Goal: Communication & Community: Participate in discussion

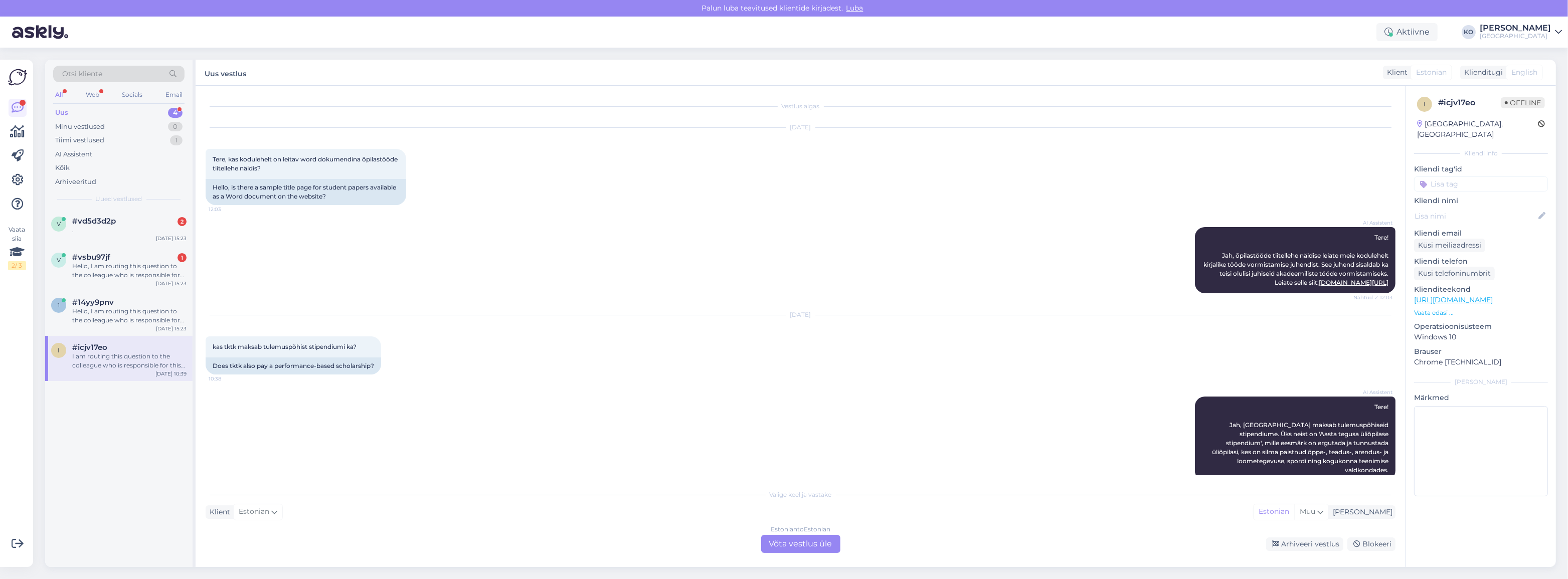
scroll to position [181, 0]
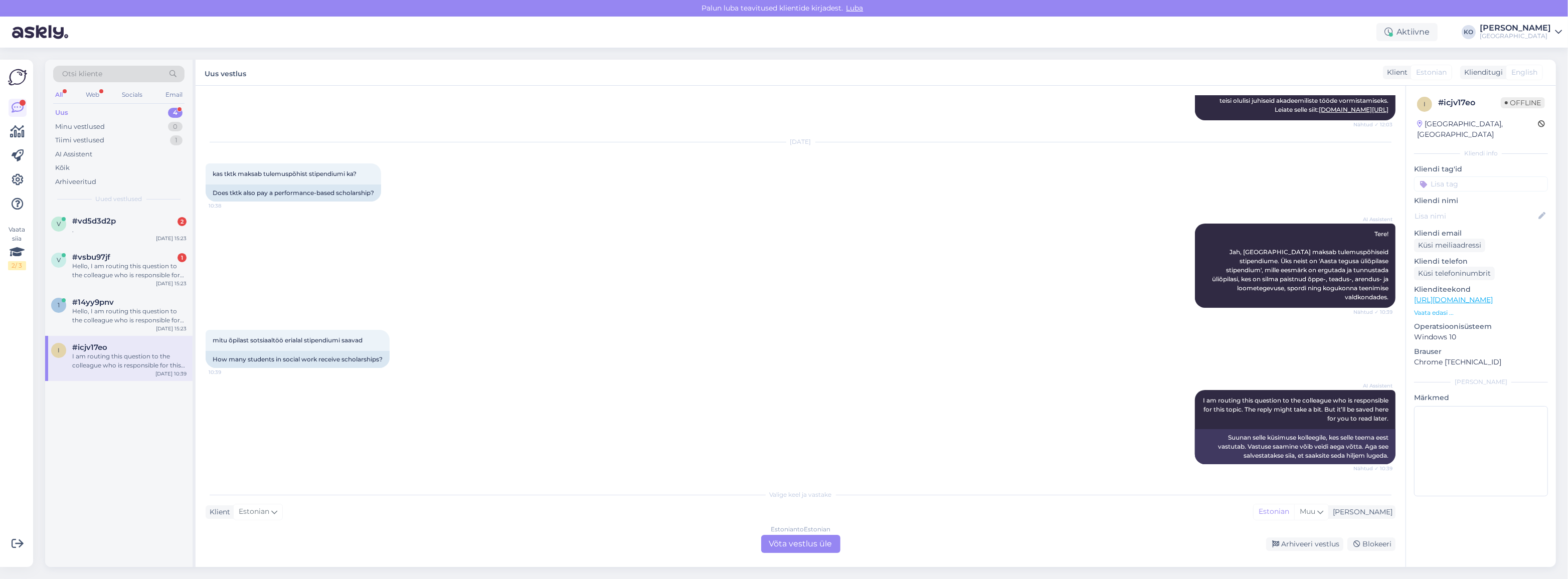
click at [85, 109] on div "Uus 4" at bounding box center [119, 113] width 131 height 14
click at [113, 246] on div "v #vsbu97jf Hello, I am routing this question to the colleague who is responsib…" at bounding box center [119, 232] width 147 height 45
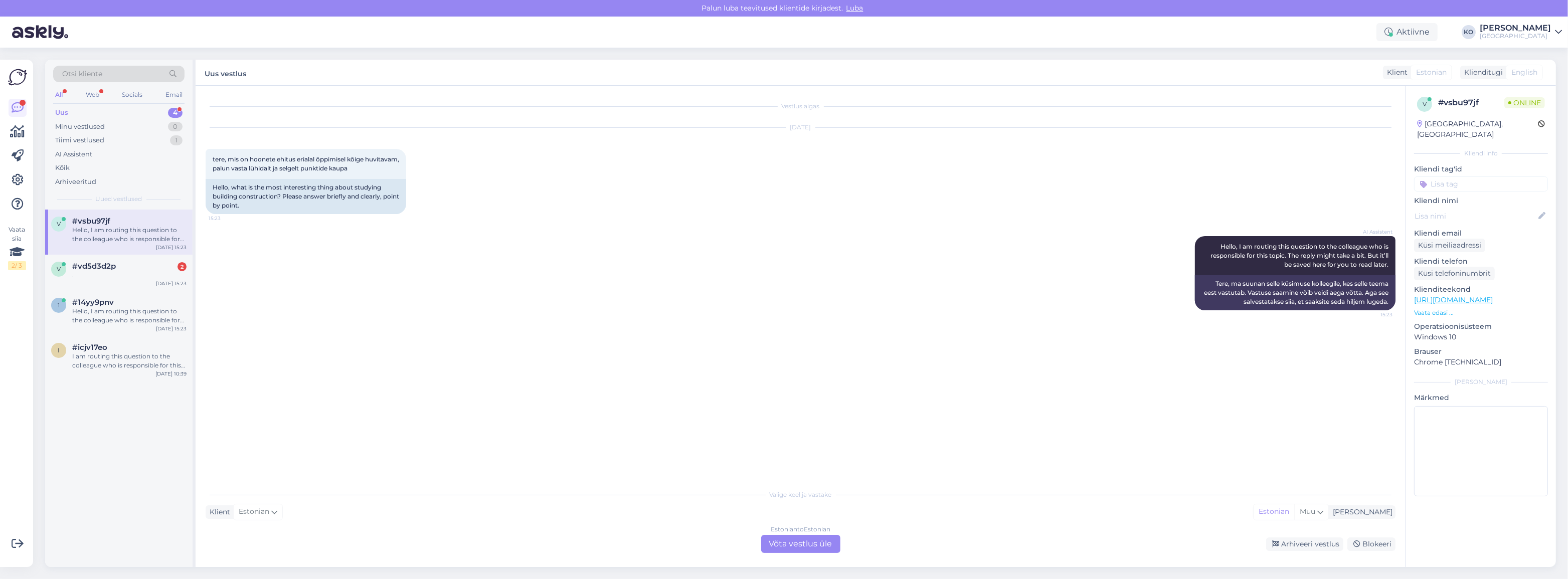
scroll to position [0, 0]
click at [99, 282] on div "v #vd5d3d2p 2 . [DATE] 15:23" at bounding box center [119, 272] width 147 height 36
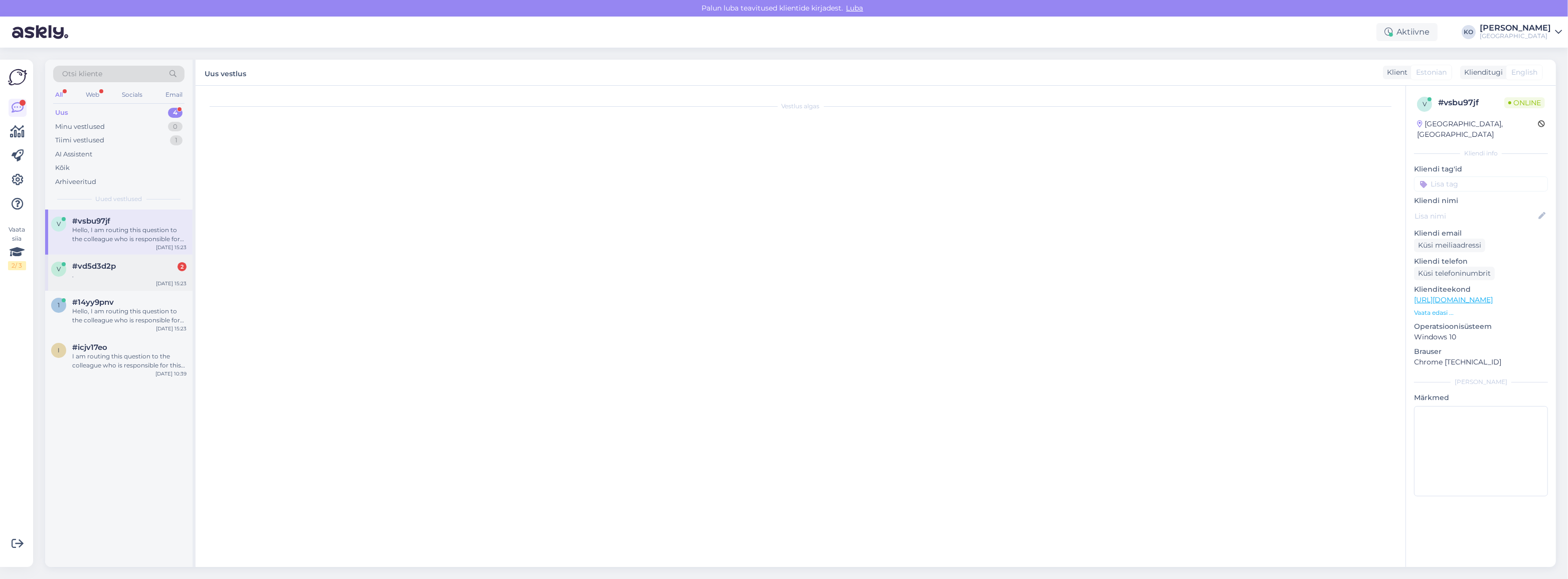
scroll to position [43, 0]
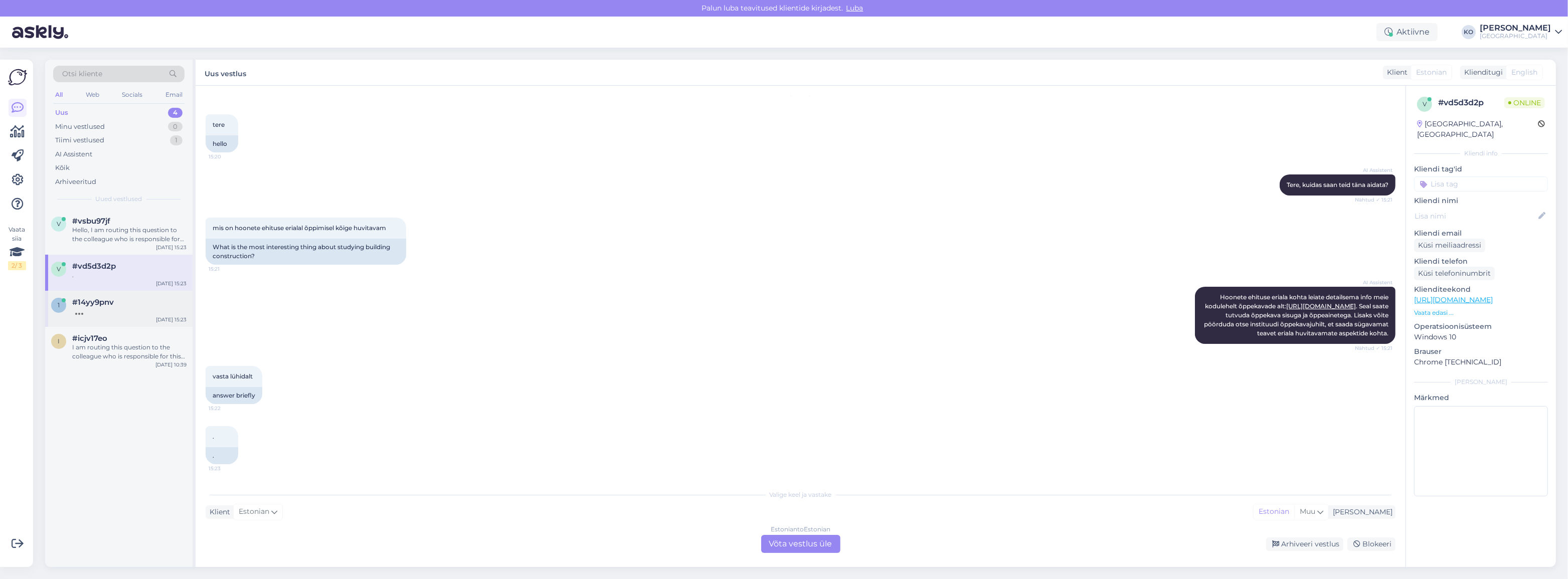
click at [100, 315] on div at bounding box center [130, 311] width 114 height 9
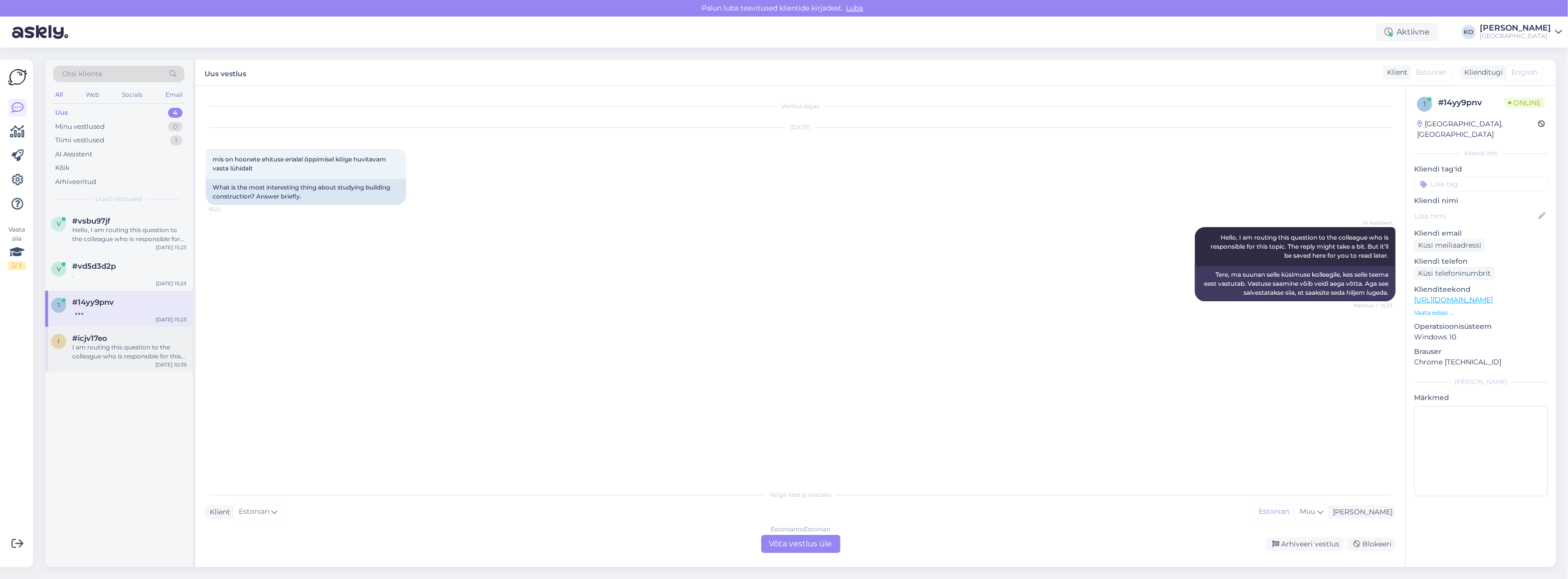
click at [94, 355] on div "I am routing this question to the colleague who is responsible for this topic. …" at bounding box center [130, 352] width 114 height 18
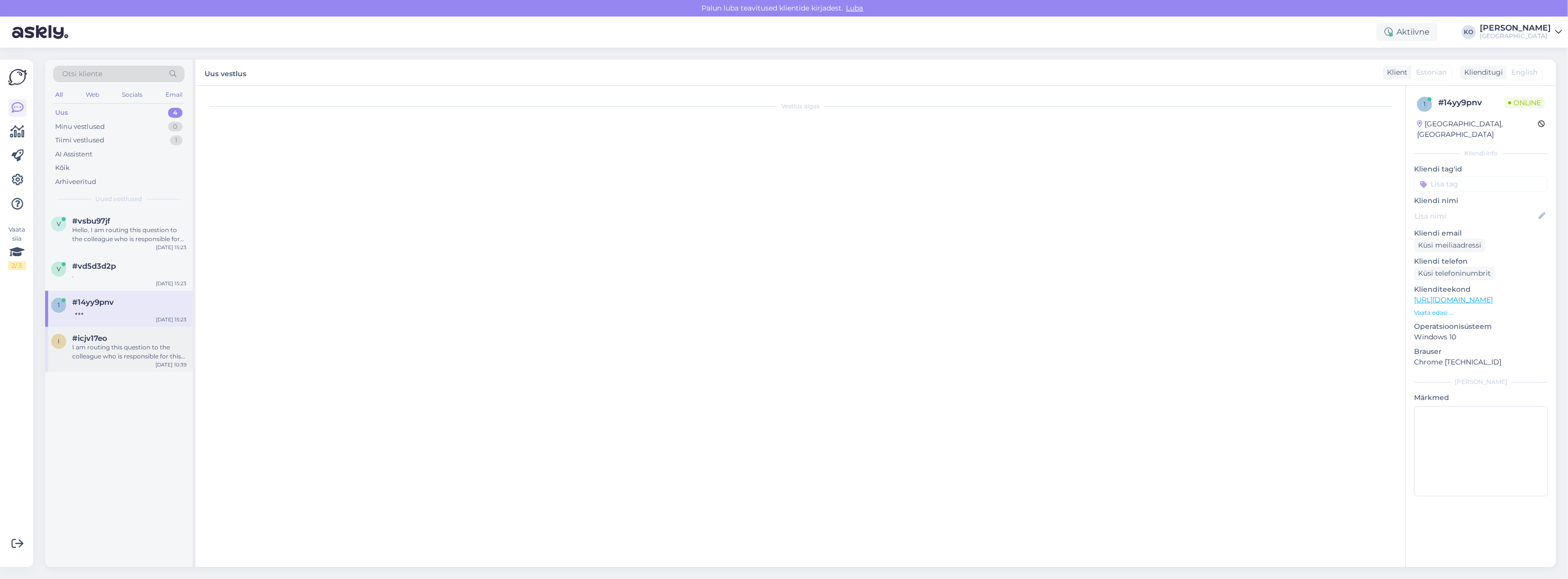
scroll to position [181, 0]
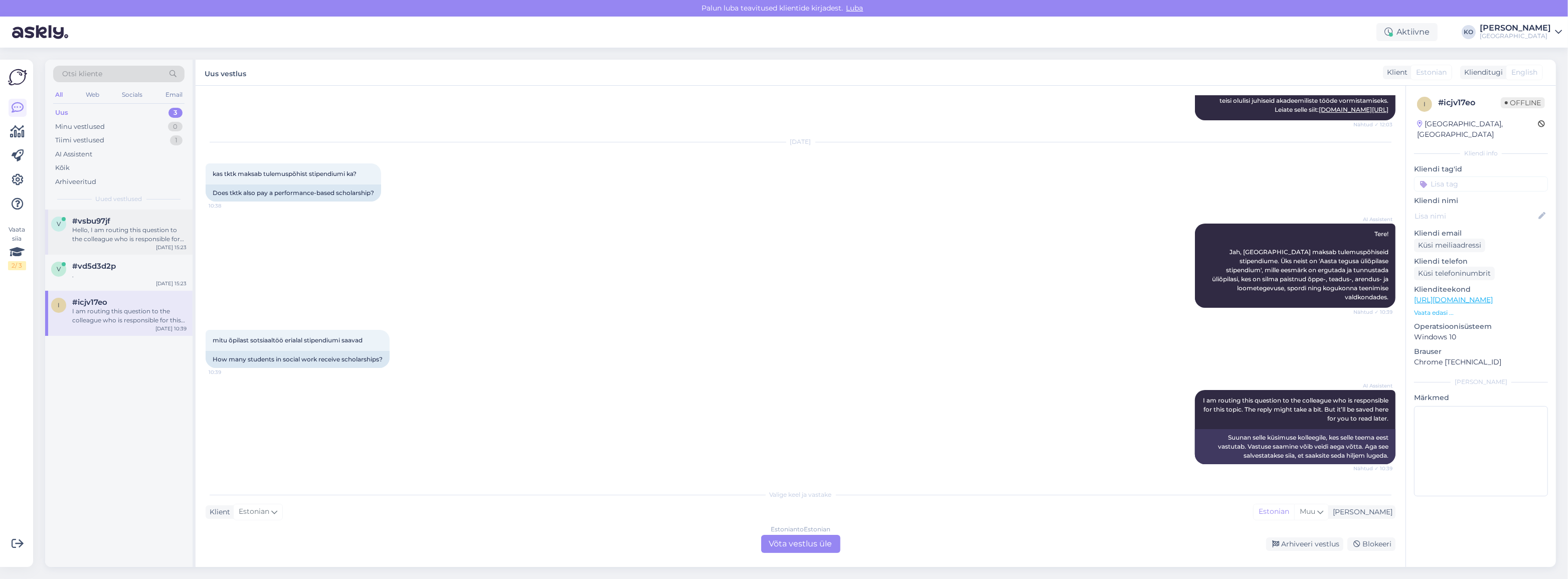
click at [94, 235] on div "Hello, I am routing this question to the colleague who is responsible for this …" at bounding box center [130, 235] width 114 height 18
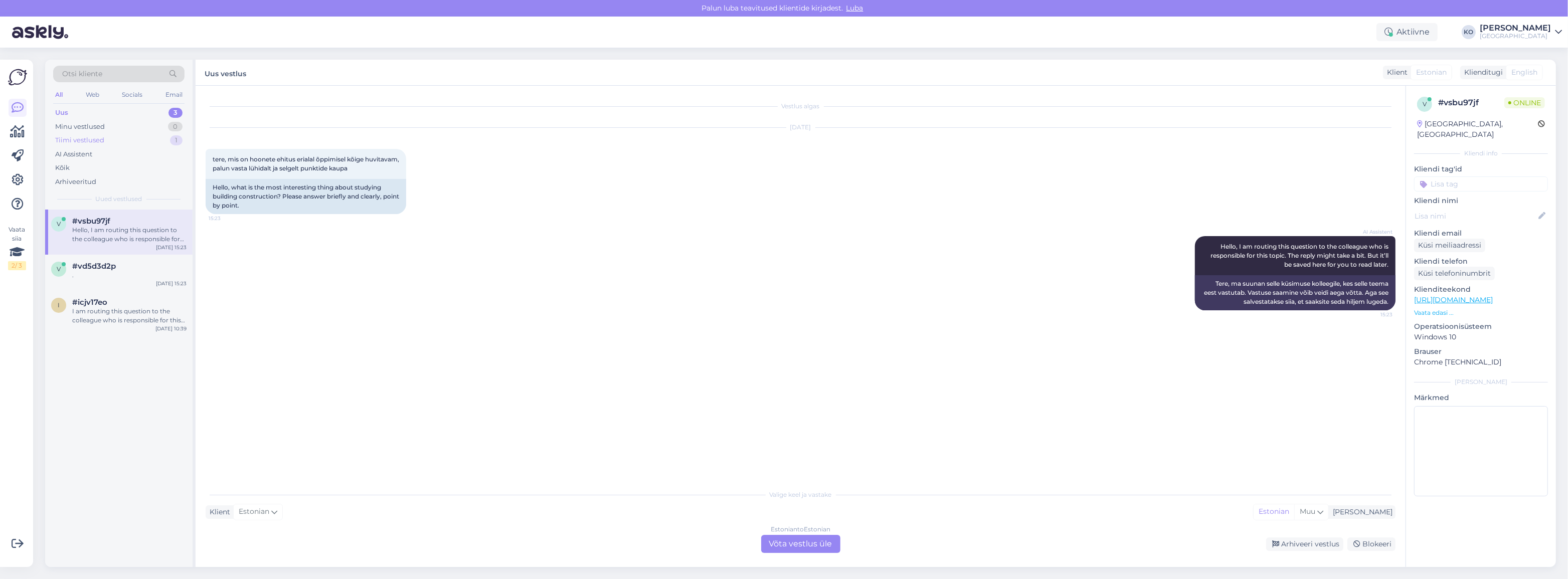
click at [75, 139] on div "Tiimi vestlused" at bounding box center [80, 140] width 49 height 10
click at [96, 224] on span "#4wkzlk8f" at bounding box center [93, 221] width 41 height 9
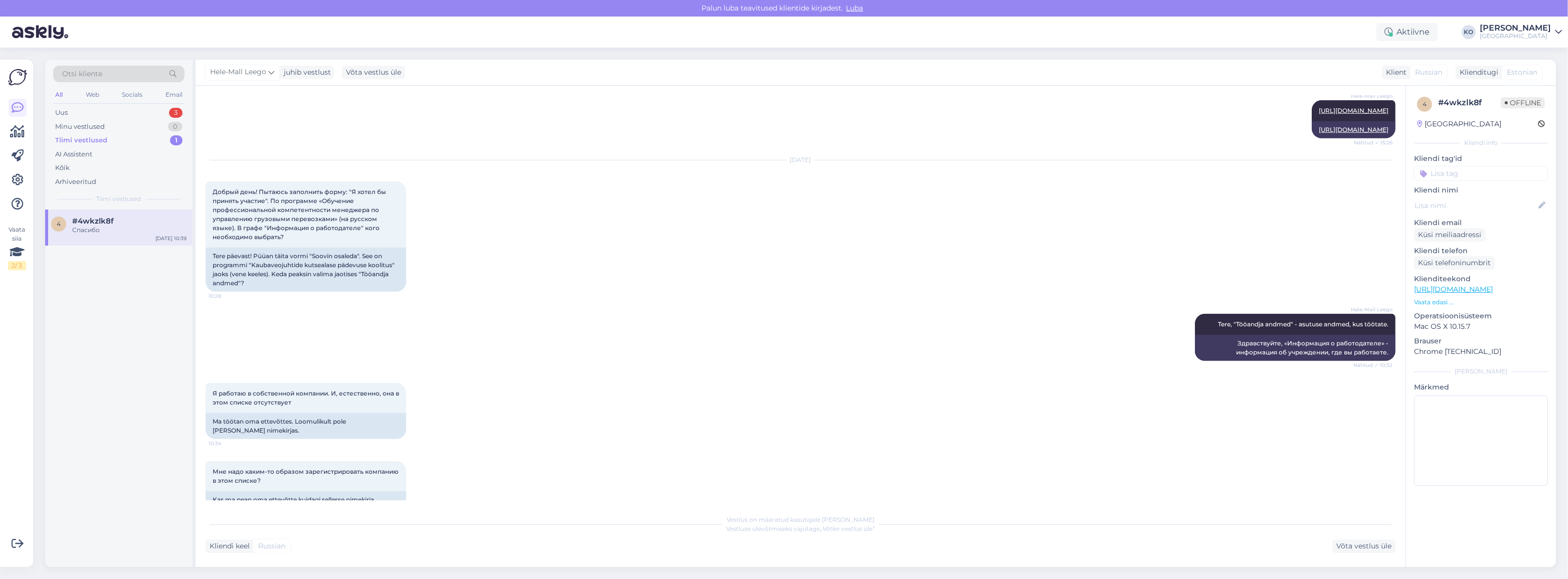
scroll to position [972, 0]
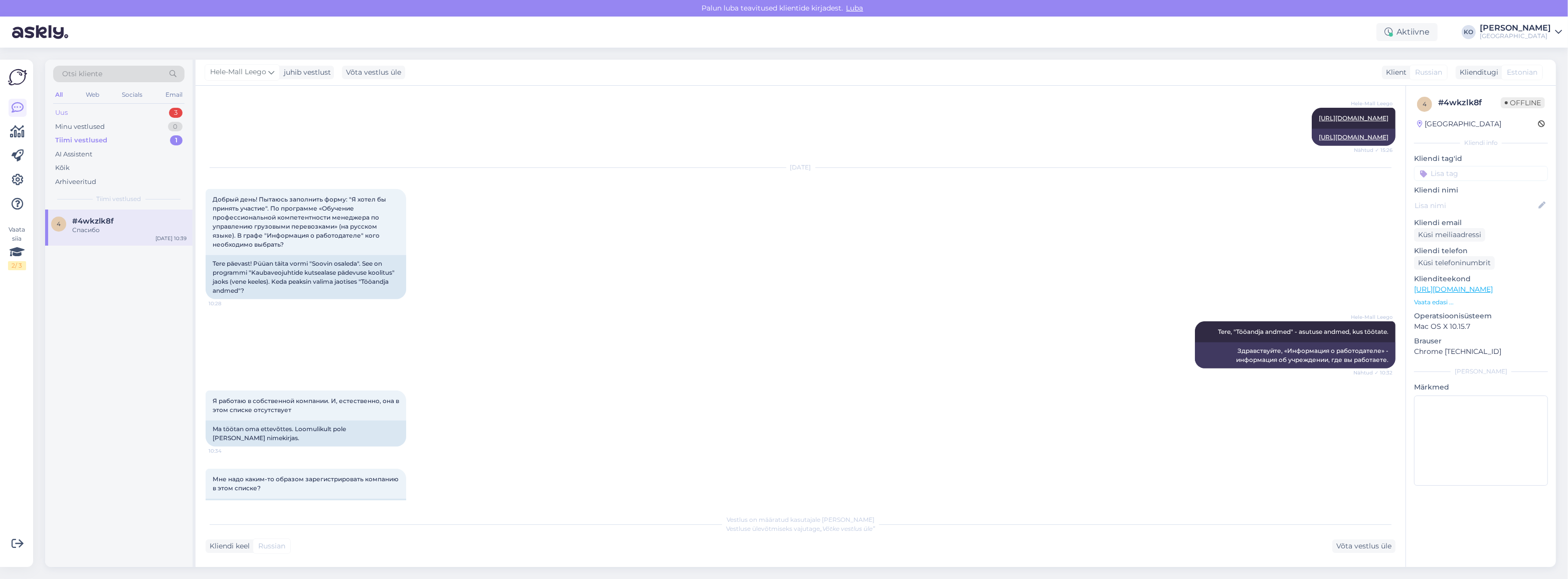
click at [85, 108] on div "Uus 3" at bounding box center [119, 113] width 131 height 14
click at [133, 247] on div "v #vsbu97jf Hello, I am routing this question to the colleague who is responsib…" at bounding box center [119, 232] width 147 height 45
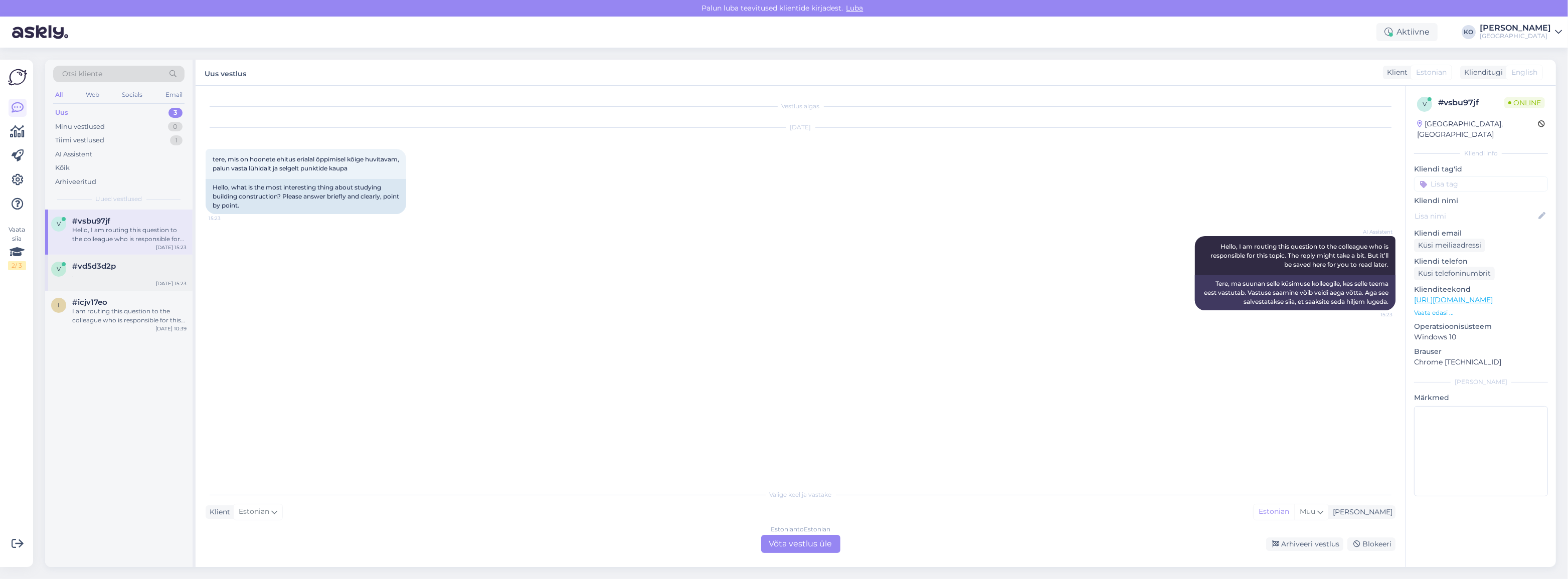
click at [124, 284] on div "v #vd5d3d2p . [DATE] 15:23" at bounding box center [119, 272] width 147 height 36
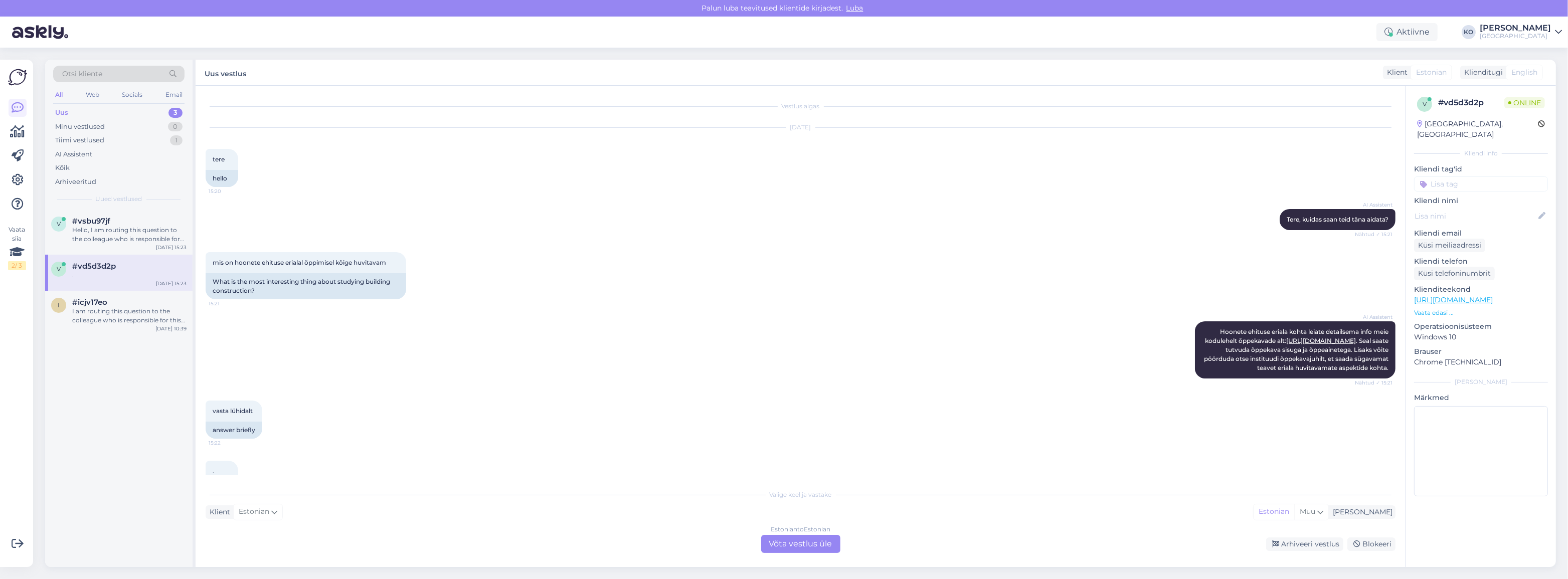
scroll to position [43, 0]
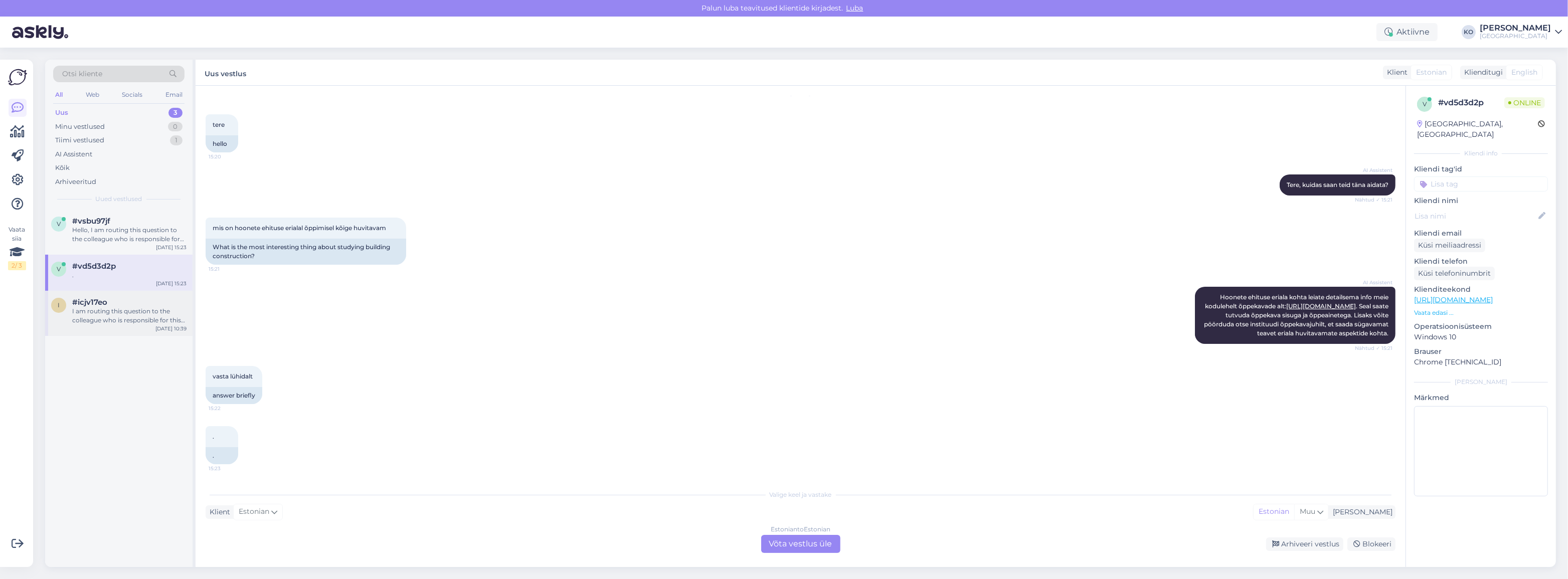
click at [83, 304] on span "#icjv17eo" at bounding box center [90, 302] width 35 height 9
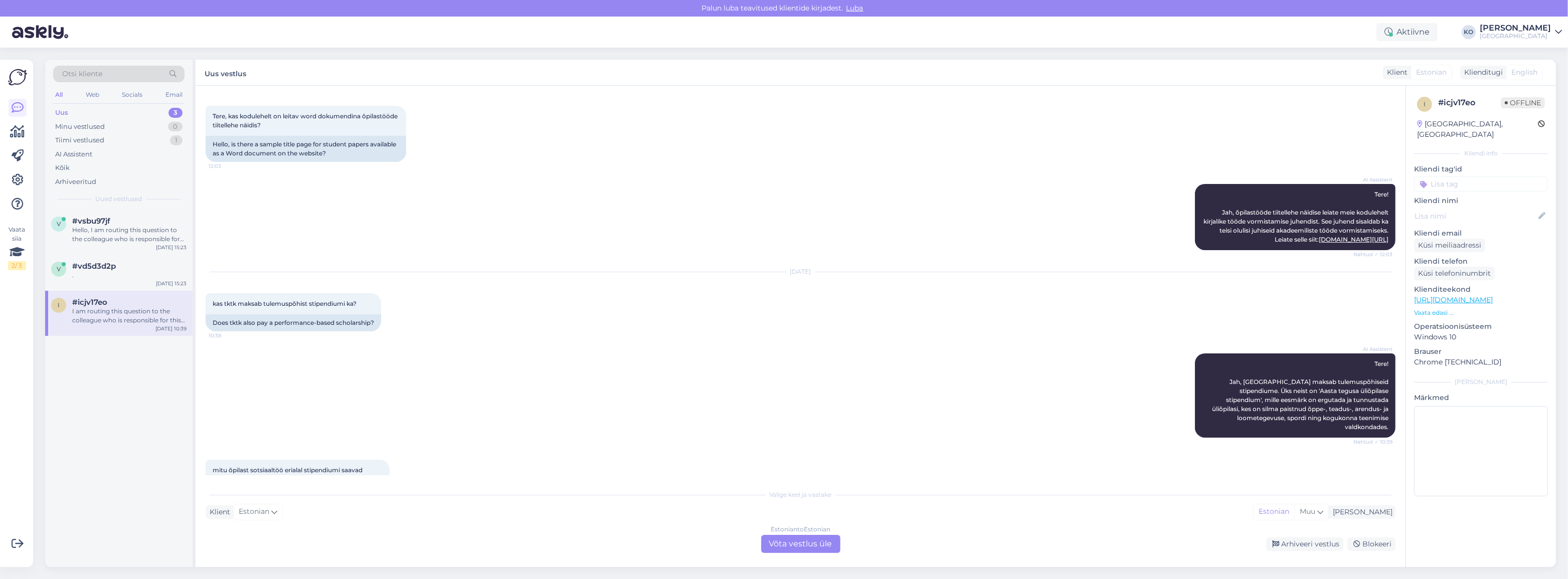
scroll to position [181, 0]
